Goal: Check status: Check status

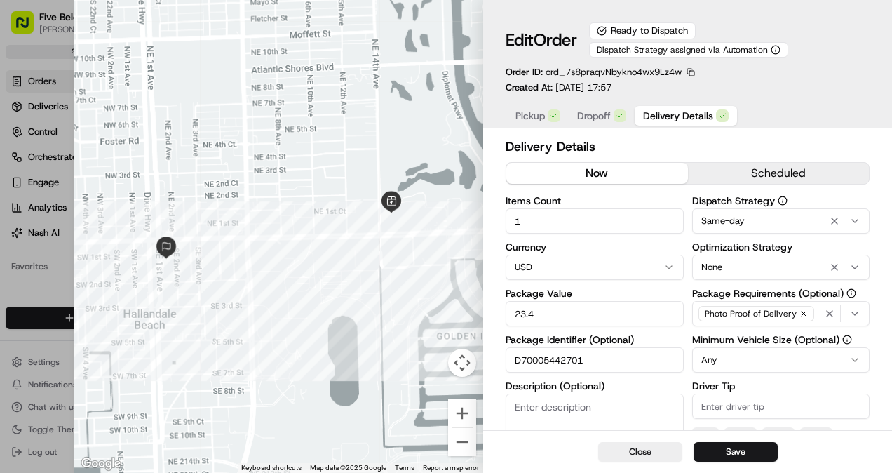
click at [659, 457] on button "Close" at bounding box center [640, 452] width 84 height 20
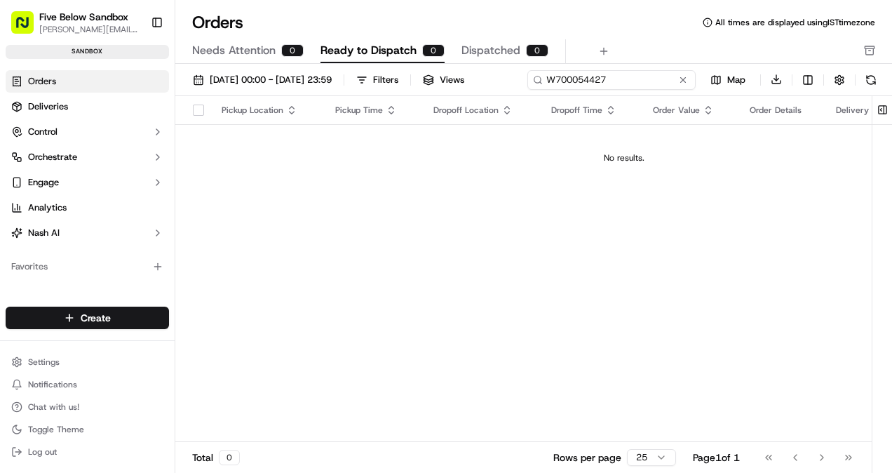
click at [614, 81] on input "W700054427" at bounding box center [611, 80] width 168 height 20
click at [614, 81] on div "[DATE] 00:00 - [DATE] 23:59 Filters Views W700054427 Map Download" at bounding box center [533, 82] width 717 height 27
click at [614, 81] on input "W700054427" at bounding box center [611, 80] width 168 height 20
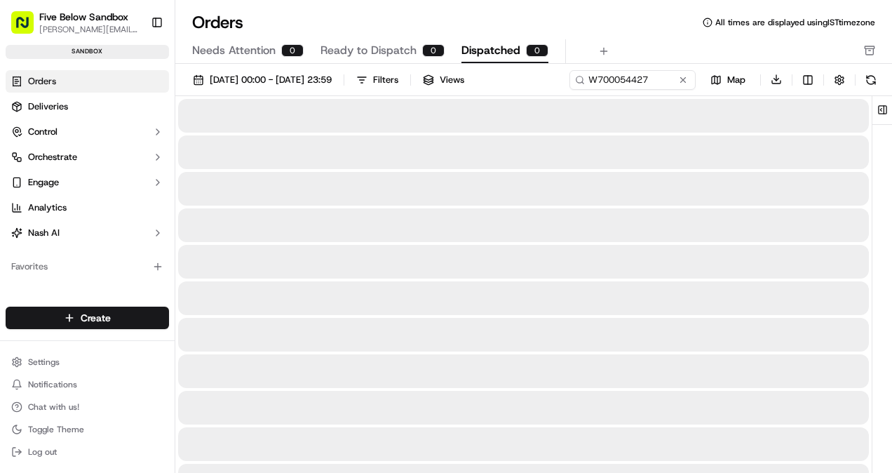
click at [487, 49] on span "Dispatched" at bounding box center [490, 50] width 59 height 17
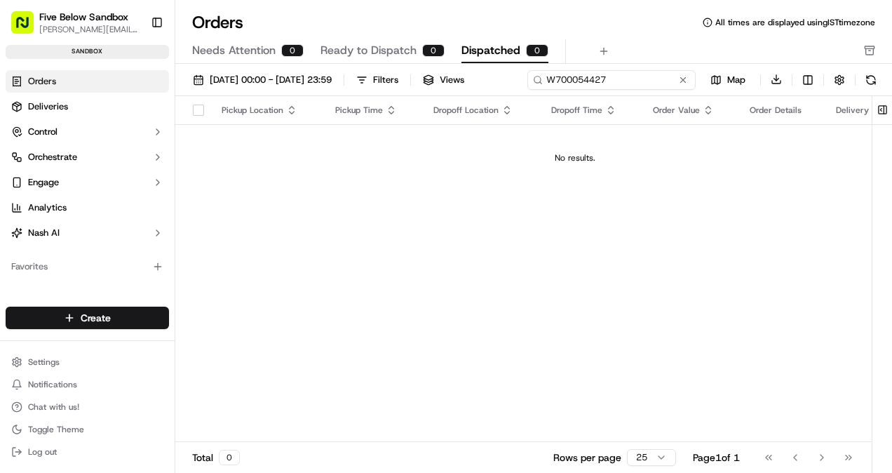
click at [604, 83] on div "[DATE] 00:00 - [DATE] 23:59 Filters Views W700054427 Map Download" at bounding box center [533, 82] width 717 height 27
click at [604, 83] on input "W700054427" at bounding box center [611, 80] width 168 height 20
click at [226, 36] on div "Orders All times are displayed using IST timezone Needs Attention 1 Ready to Di…" at bounding box center [533, 37] width 717 height 53
click at [231, 50] on span "Needs Attention" at bounding box center [233, 50] width 83 height 17
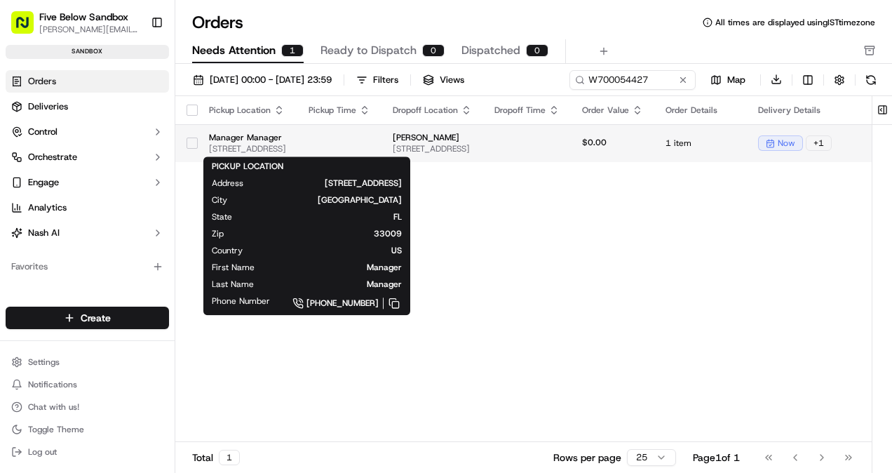
click at [286, 143] on span "[STREET_ADDRESS]" at bounding box center [247, 148] width 77 height 11
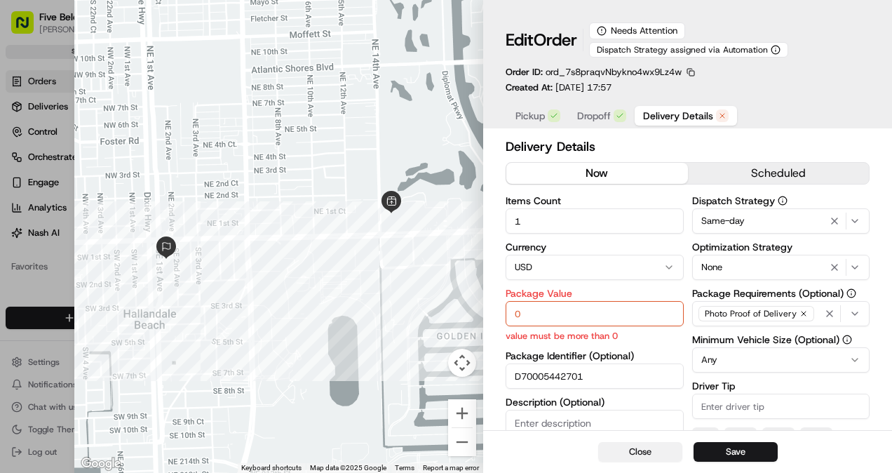
click at [653, 452] on button "Close" at bounding box center [640, 452] width 84 height 20
